Goal: Task Accomplishment & Management: Manage account settings

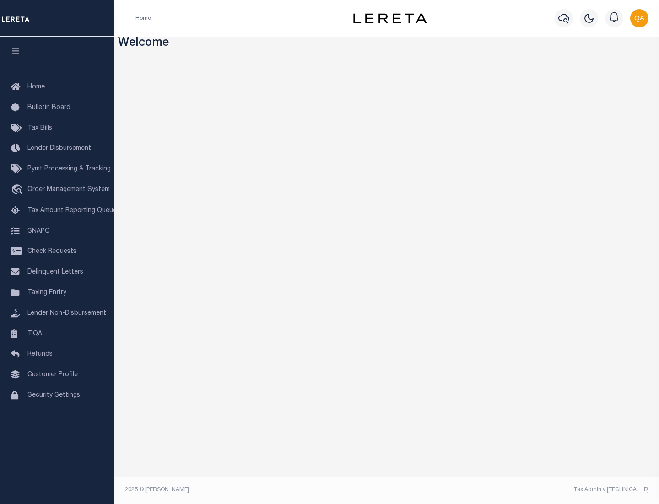
click at [57, 251] on span "Check Requests" at bounding box center [51, 251] width 49 height 6
select select "50"
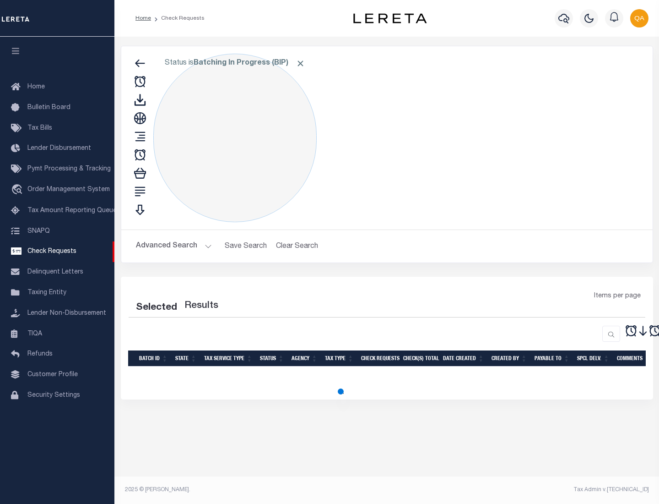
select select "50"
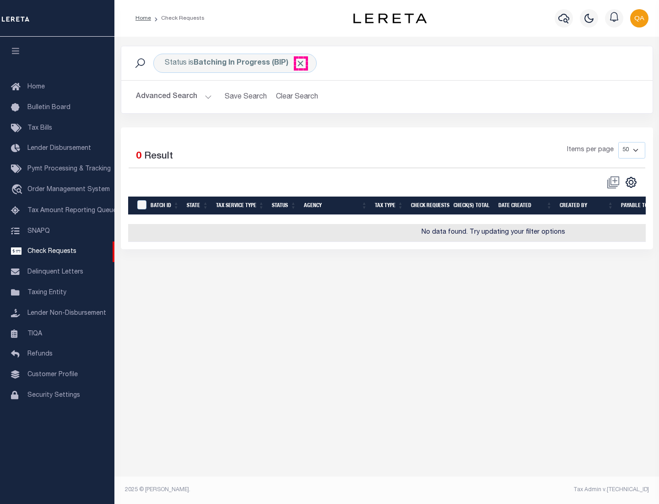
click at [301, 63] on span "Click to Remove" at bounding box center [301, 64] width 10 height 10
